Goal: Transaction & Acquisition: Purchase product/service

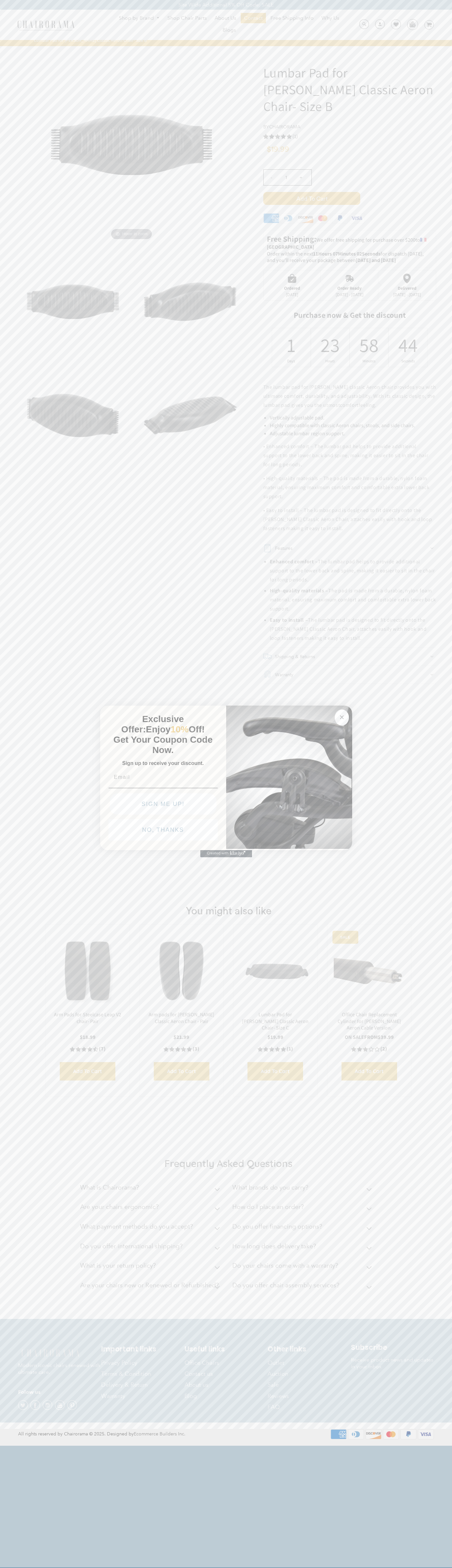
click at [342, 716] on icon "Close dialog" at bounding box center [341, 717] width 3 height 3
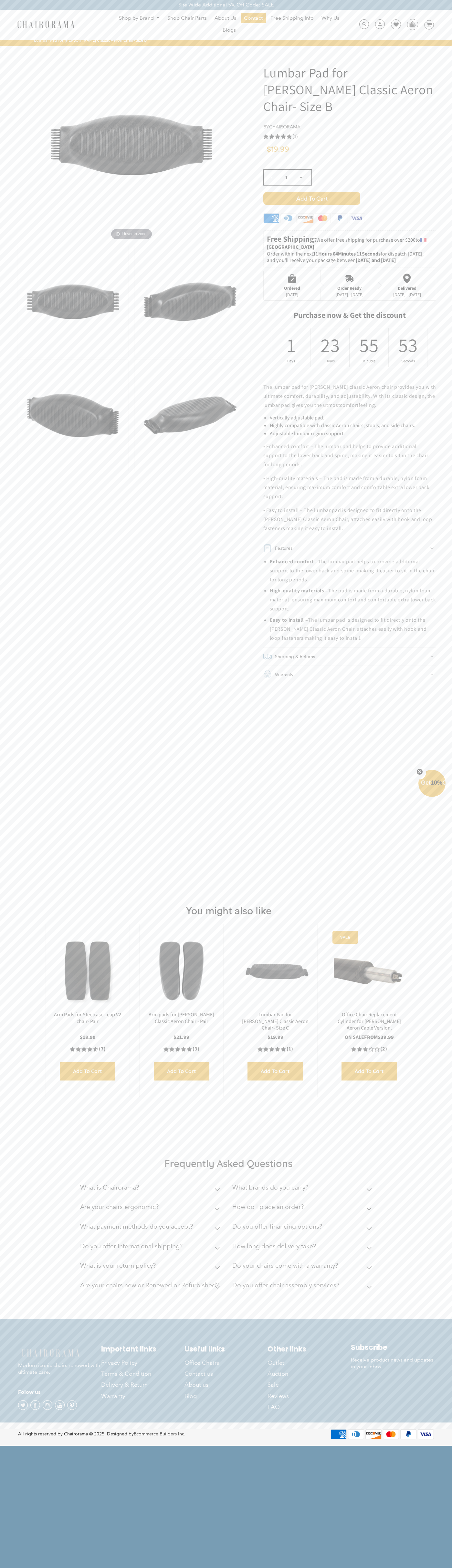
click at [311, 192] on span "Add to Cart" at bounding box center [311, 198] width 97 height 13
click at [412, 24] on img at bounding box center [412, 24] width 10 height 10
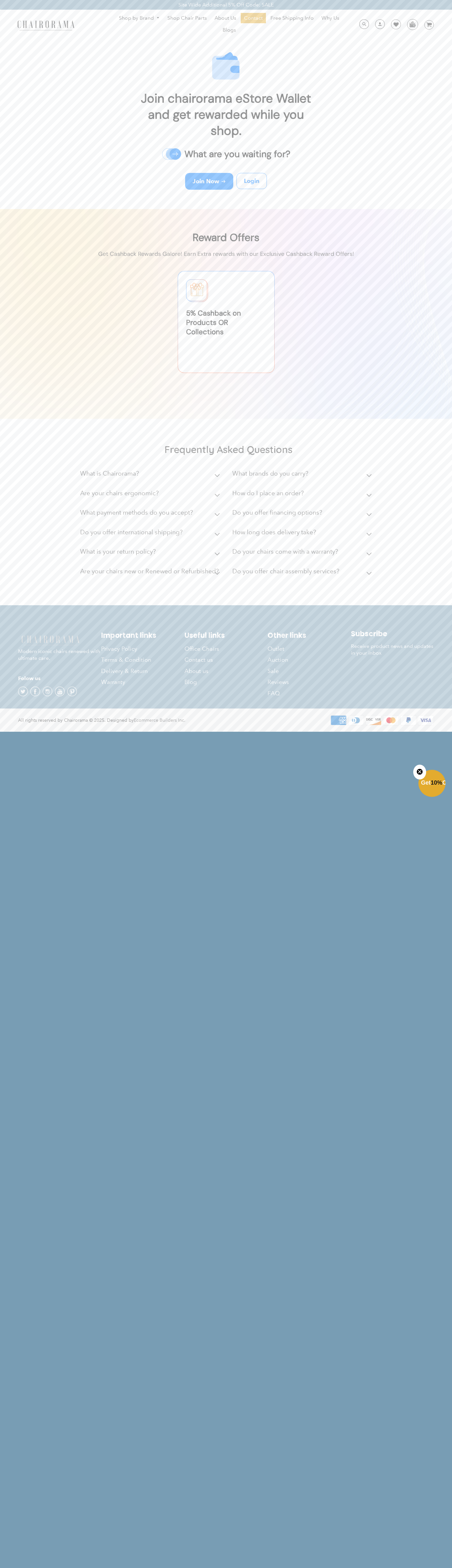
click at [335, 1] on div "Site Wide Additional 5% Off Code: SALE" at bounding box center [226, 5] width 452 height 10
click at [428, 731] on html "Site Wide Additional 5% Off Code: SALE Site Wide Additional 5% Off Code: SALE S…" at bounding box center [226, 365] width 452 height 731
click at [279, 731] on html "Site Wide Additional 5% Off Code: SALE Site Wide Additional 5% Off Code: SALE S…" at bounding box center [226, 365] width 452 height 731
click at [30, 731] on html "Site Wide Additional 5% Off Code: SALE Site Wide Additional 5% Off Code: SALE S…" at bounding box center [226, 365] width 452 height 731
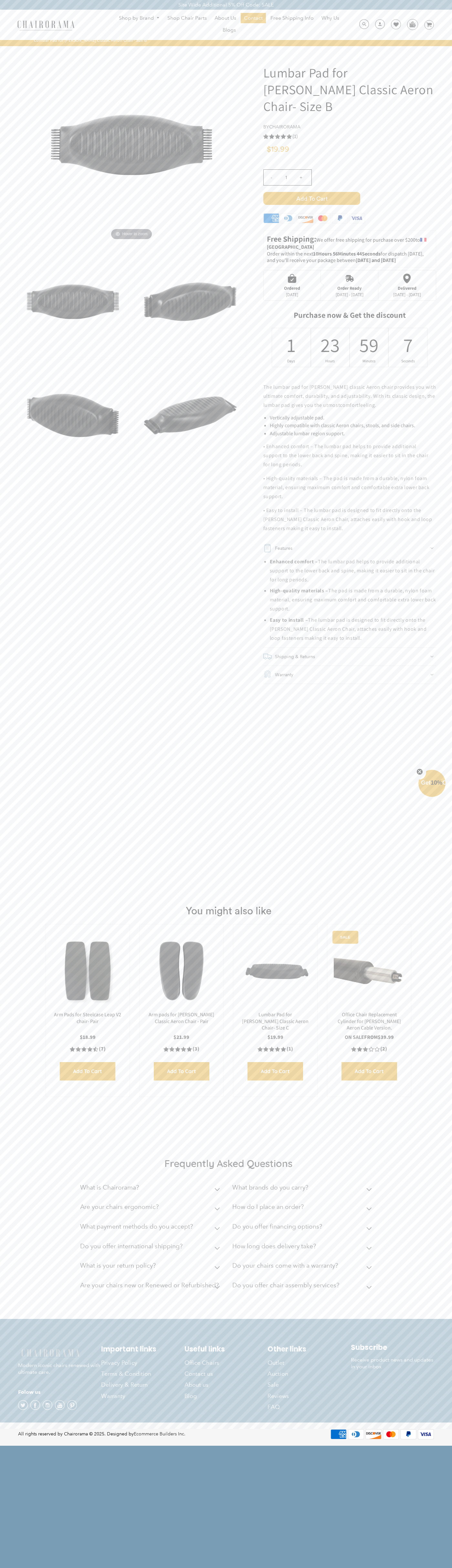
click at [266, 134] on use "5.0 rating (1 votes)" at bounding box center [266, 136] width 5 height 5
click at [350, 169] on div "- 1 +" at bounding box center [350, 180] width 173 height 26
click at [311, 192] on span "Add to Cart" at bounding box center [311, 198] width 97 height 13
click at [350, 285] on div "Order Ready" at bounding box center [350, 288] width 28 height 5
click at [311, 192] on span "Add to Cart" at bounding box center [311, 198] width 97 height 13
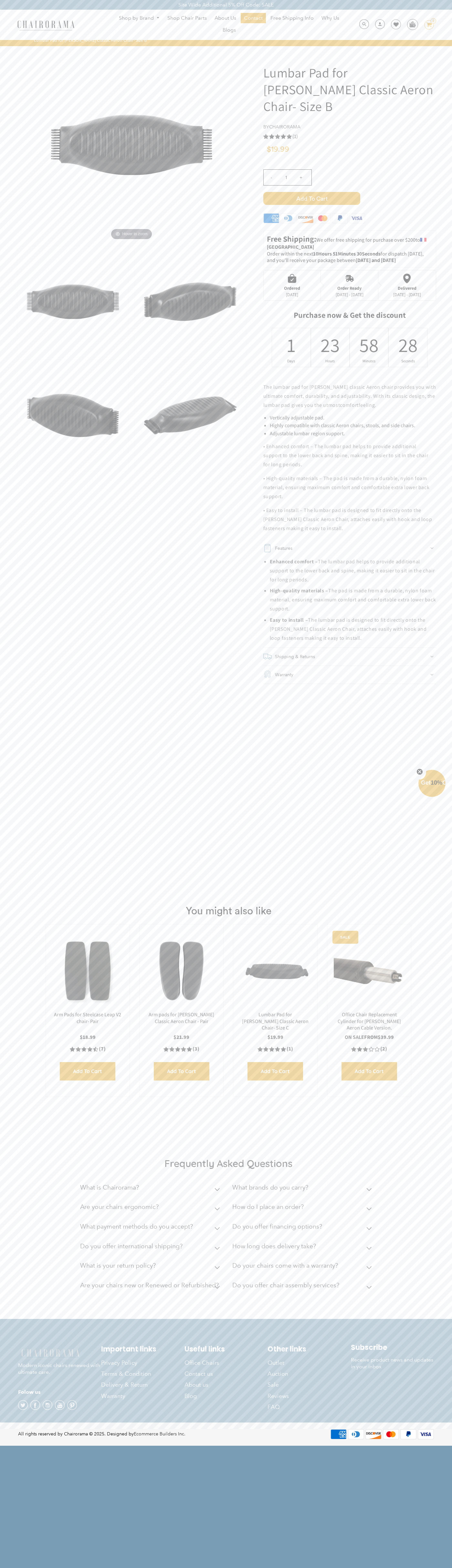
click at [412, 24] on img at bounding box center [412, 24] width 10 height 10
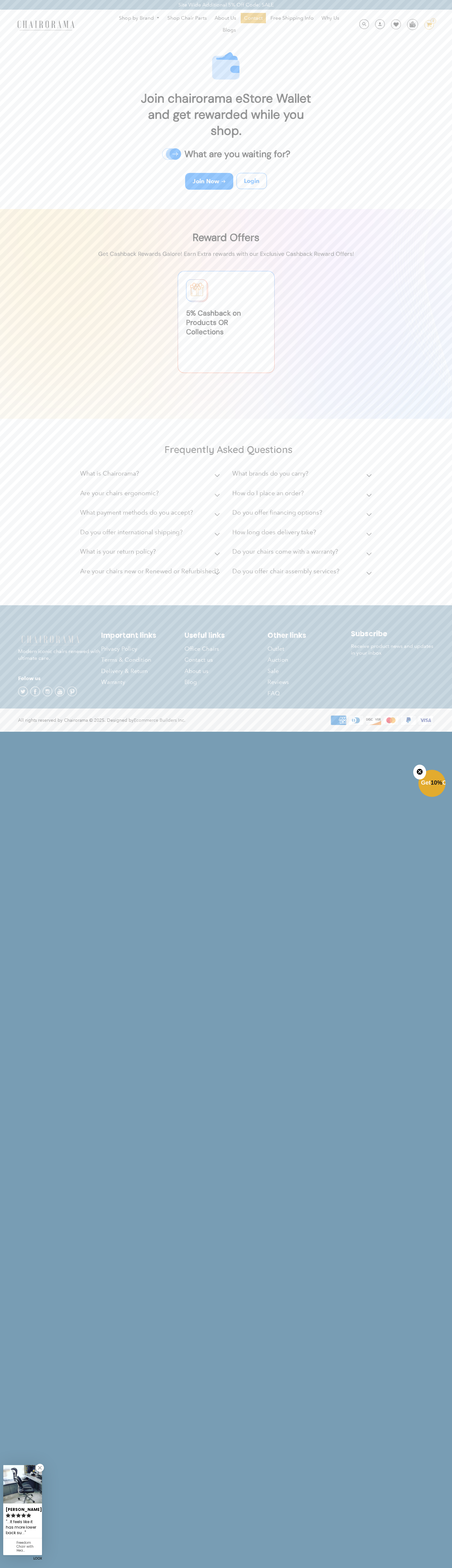
click at [429, 1] on div "Site Wide Additional 5% Off Code: SALE" at bounding box center [226, 5] width 452 height 10
click at [435, 212] on img at bounding box center [226, 313] width 452 height 210
click at [81, 731] on html "Site Wide Additional 5% Off Code: SALE Site Wide Additional 5% Off Code: SALE S…" at bounding box center [226, 365] width 452 height 731
click at [19, 731] on html "Site Wide Additional 5% Off Code: SALE Site Wide Additional 5% Off Code: SALE S…" at bounding box center [226, 365] width 452 height 731
